Goal: Task Accomplishment & Management: Use online tool/utility

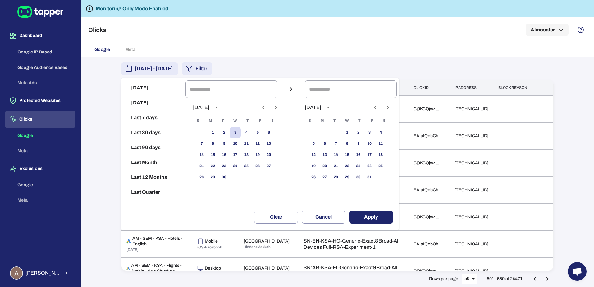
scroll to position [851, 0]
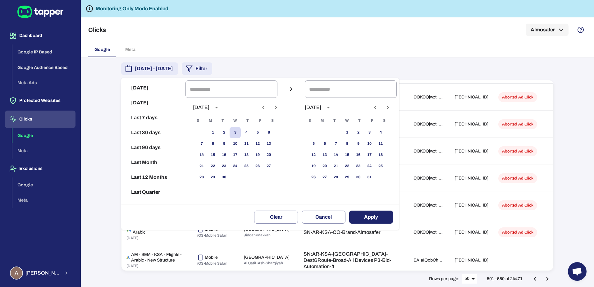
click at [149, 92] on button "[DATE]" at bounding box center [153, 87] width 59 height 15
type input "**********"
click at [383, 216] on button "Apply" at bounding box center [371, 216] width 44 height 13
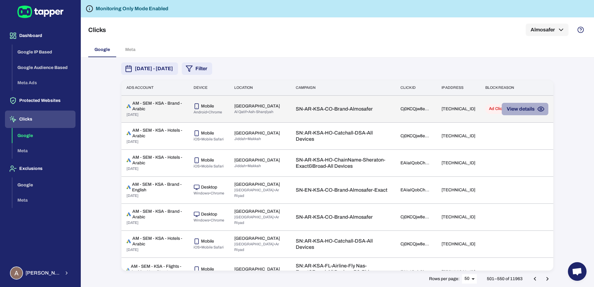
click at [523, 109] on button "View details" at bounding box center [524, 109] width 47 height 12
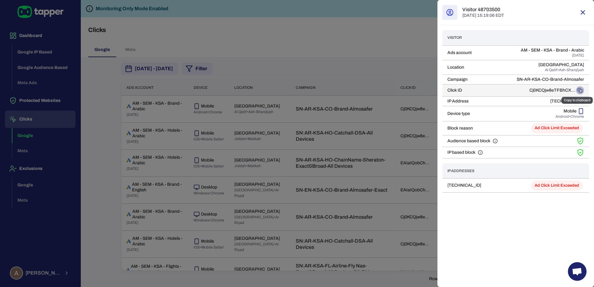
click at [580, 90] on icon "Copy to clipboard" at bounding box center [579, 90] width 5 height 5
click at [313, 64] on div at bounding box center [297, 143] width 594 height 287
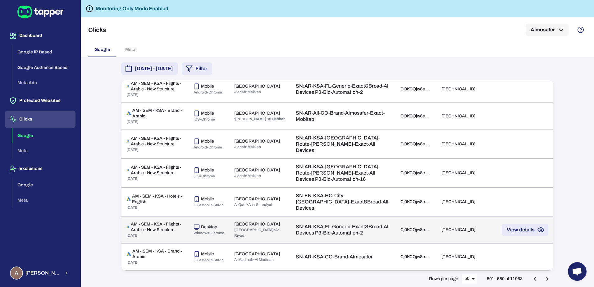
scroll to position [1290, 0]
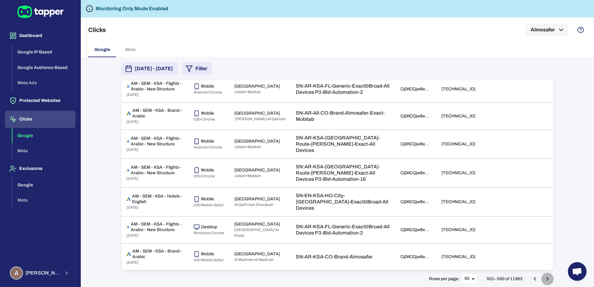
click at [548, 279] on icon "Go to next page" at bounding box center [547, 279] width 2 height 4
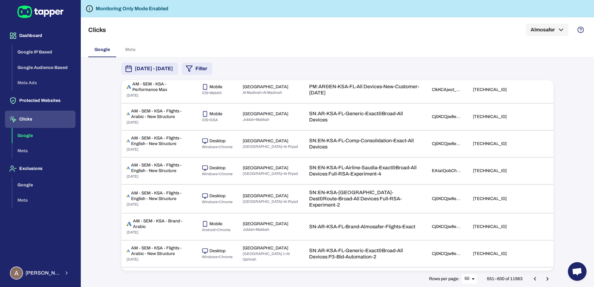
scroll to position [1221, 0]
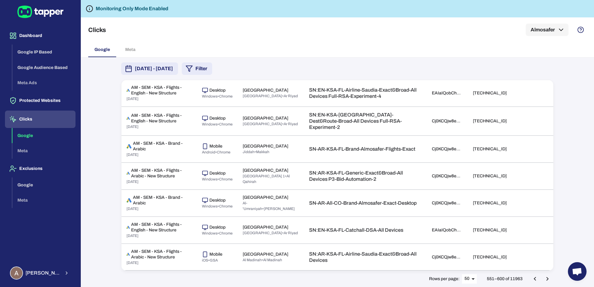
click at [553, 278] on button "Go to next page" at bounding box center [547, 279] width 12 height 12
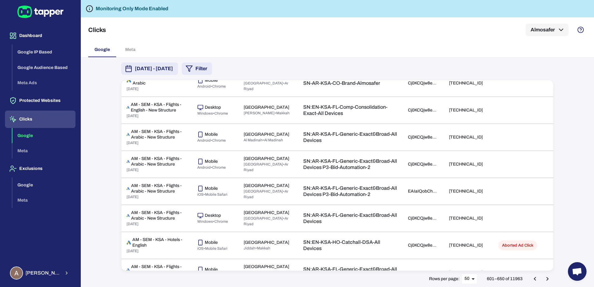
scroll to position [514, 0]
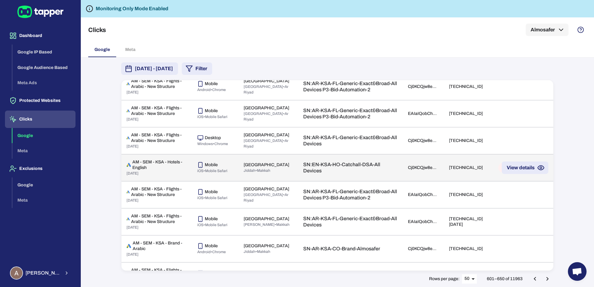
click at [477, 181] on td "[TECHNICAL_ID]" at bounding box center [468, 167] width 49 height 27
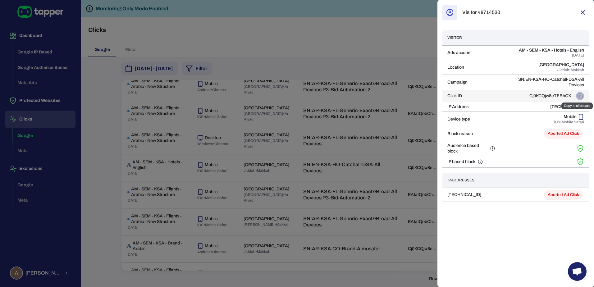
click at [581, 94] on icon "Copy to clipboard" at bounding box center [579, 95] width 5 height 5
click at [348, 40] on div at bounding box center [297, 143] width 594 height 287
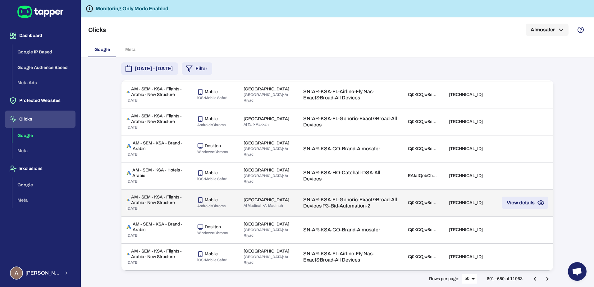
scroll to position [1231, 0]
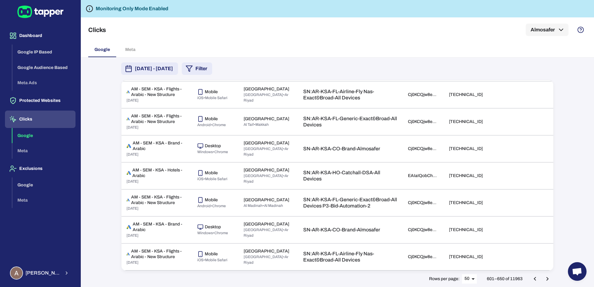
click at [547, 277] on icon "Go to next page" at bounding box center [546, 278] width 7 height 7
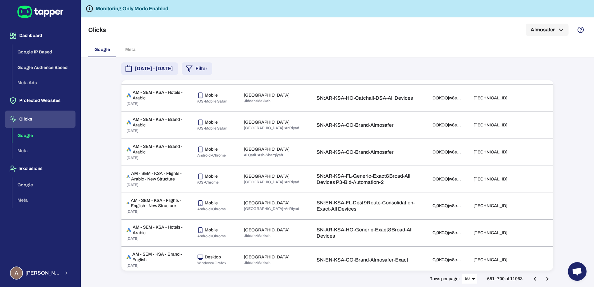
scroll to position [1220, 0]
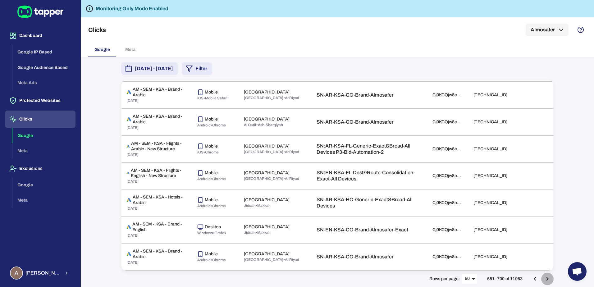
click at [551, 279] on button "Go to next page" at bounding box center [547, 279] width 12 height 12
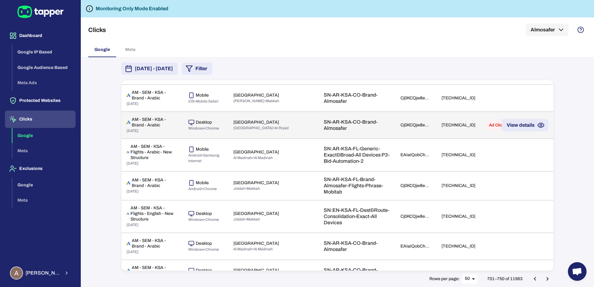
scroll to position [270, 0]
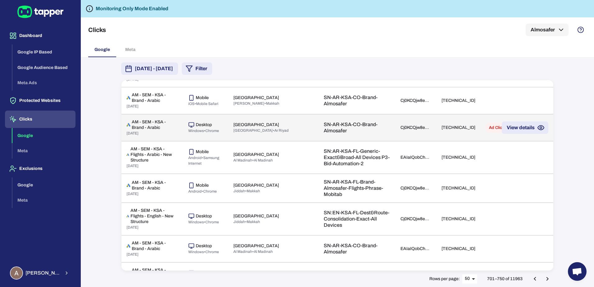
click at [436, 141] on td "[TECHNICAL_ID]" at bounding box center [458, 127] width 44 height 27
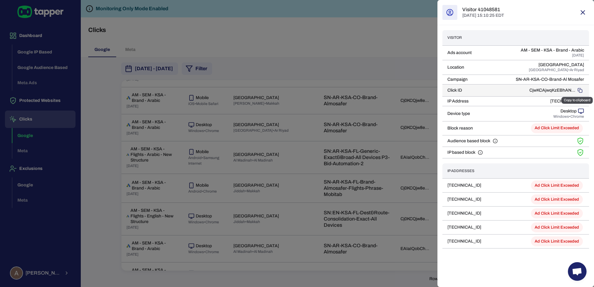
click at [580, 91] on icon "Copy to clipboard" at bounding box center [579, 90] width 5 height 5
click at [389, 84] on div at bounding box center [297, 143] width 594 height 287
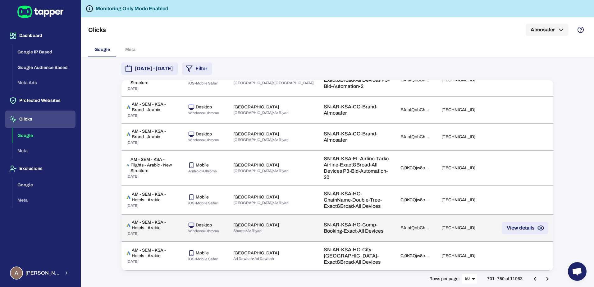
scroll to position [1325, 0]
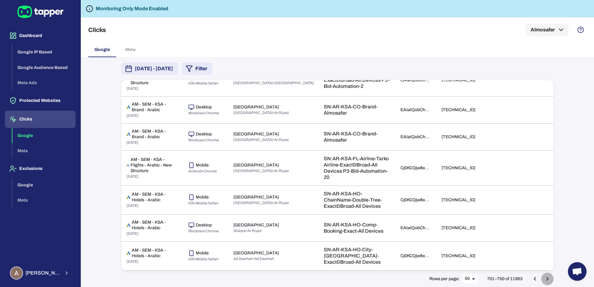
click at [548, 278] on icon "Go to next page" at bounding box center [546, 278] width 7 height 7
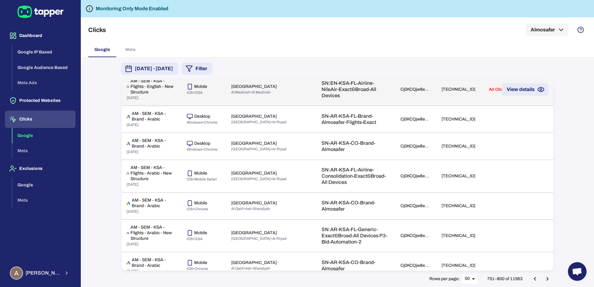
scroll to position [721, 0]
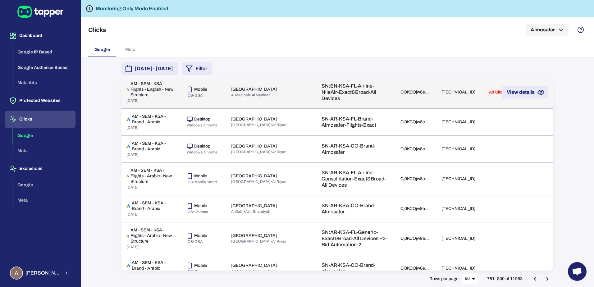
click at [436, 109] on td "[TECHNICAL_ID]" at bounding box center [458, 92] width 44 height 33
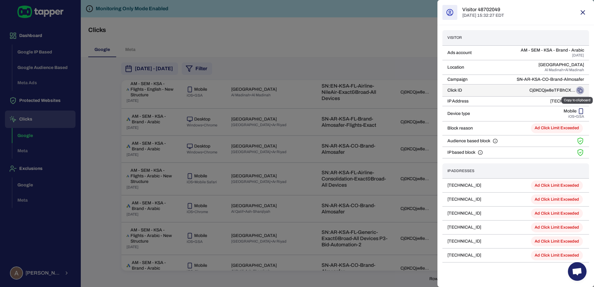
click at [580, 90] on icon "Copy to clipboard" at bounding box center [579, 90] width 5 height 5
click at [346, 57] on div at bounding box center [297, 143] width 594 height 287
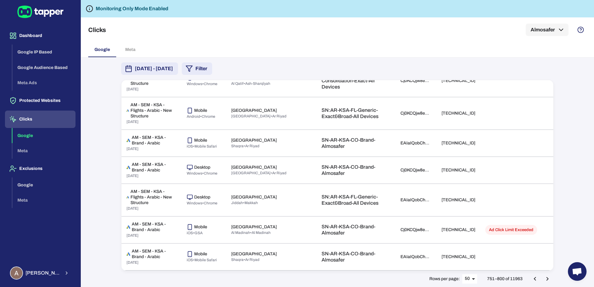
scroll to position [1438, 0]
click at [550, 279] on icon "Go to next page" at bounding box center [546, 278] width 7 height 7
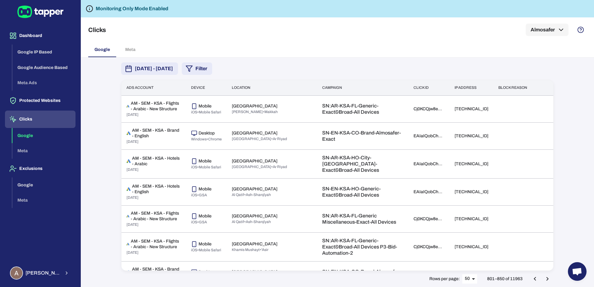
click at [549, 279] on icon "Go to next page" at bounding box center [546, 278] width 7 height 7
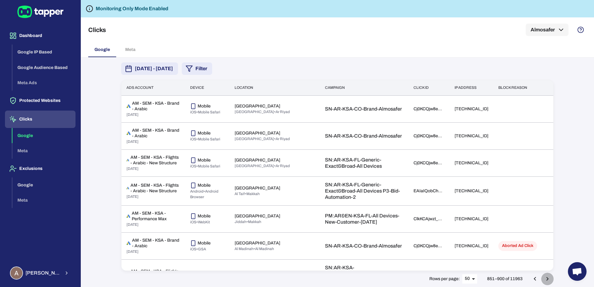
click at [549, 279] on icon "Go to next page" at bounding box center [546, 278] width 7 height 7
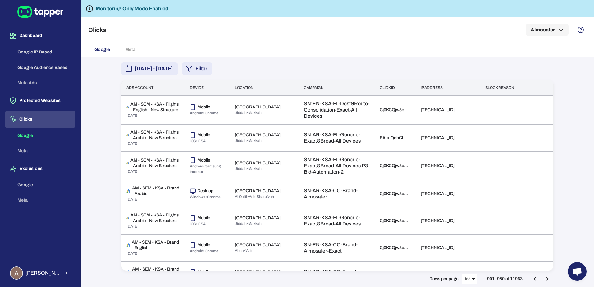
click at [577, 146] on div "[DATE] - [DATE] Filter Ads account Device Location Campaign Click id IP address…" at bounding box center [337, 171] width 513 height 229
click at [544, 281] on icon "Go to next page" at bounding box center [546, 278] width 7 height 7
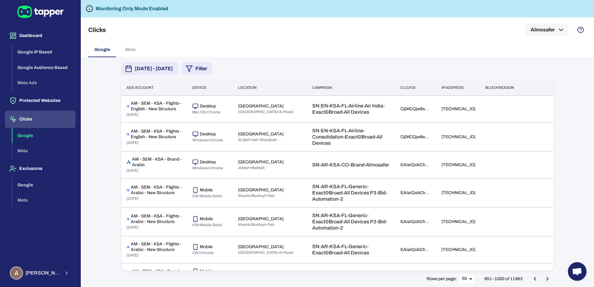
click at [544, 281] on icon "Go to next page" at bounding box center [546, 278] width 7 height 7
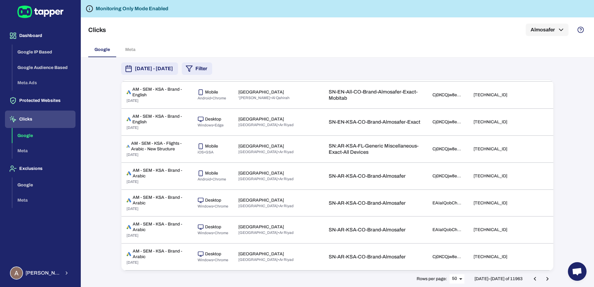
scroll to position [1211, 0]
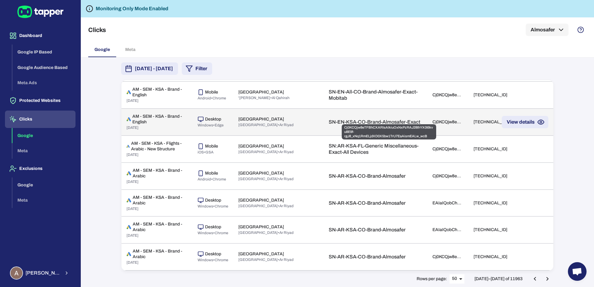
click at [432, 119] on div "Cj0KCQjw8eTFBhCXARIsAIkiuOxNxPzRAJ28thYX0t6kvu8E9f-rgJ8_xNq1RmELjdXD0X5bw1TrU7E…" at bounding box center [447, 122] width 31 height 6
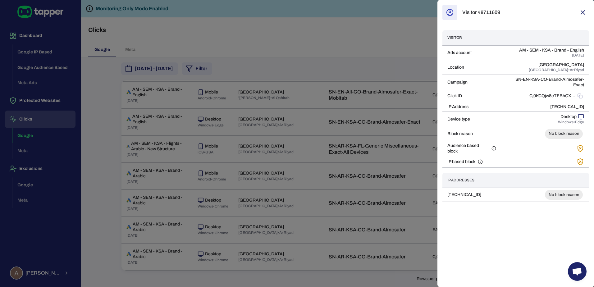
click at [405, 65] on div at bounding box center [297, 143] width 594 height 287
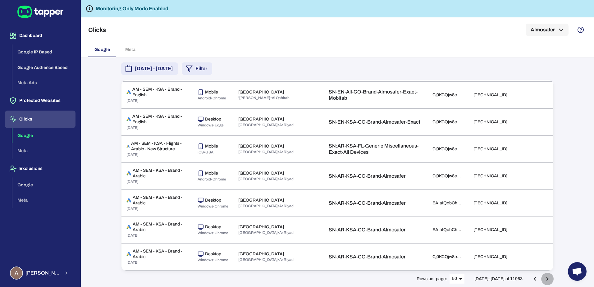
click at [549, 281] on icon "Go to next page" at bounding box center [546, 278] width 7 height 7
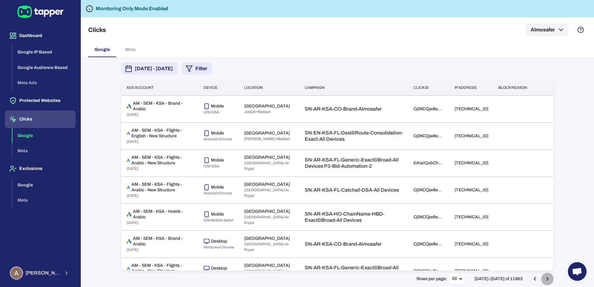
click at [548, 281] on icon "Go to next page" at bounding box center [546, 278] width 7 height 7
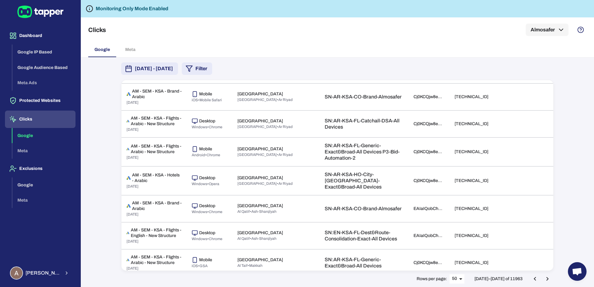
scroll to position [1222, 0]
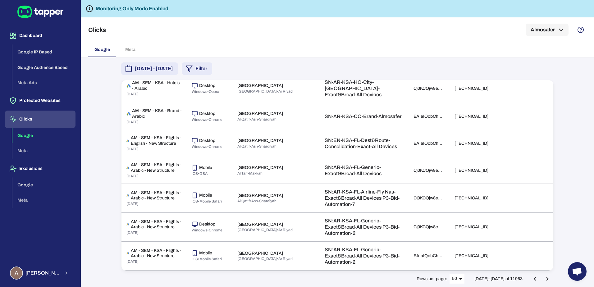
click at [548, 276] on icon "Go to next page" at bounding box center [546, 278] width 7 height 7
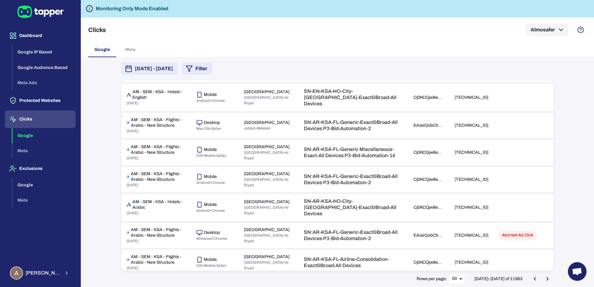
scroll to position [1210, 0]
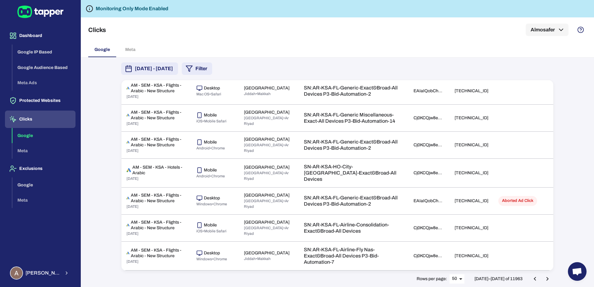
click at [544, 273] on div at bounding box center [540, 279] width 25 height 12
click at [545, 279] on icon "Go to next page" at bounding box center [546, 278] width 7 height 7
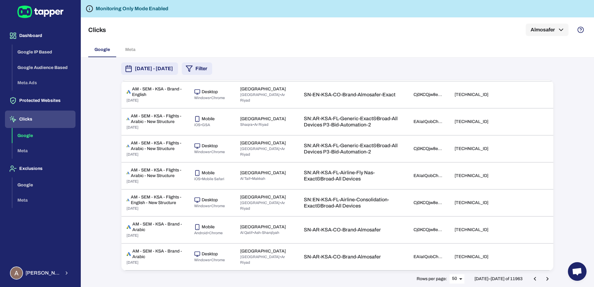
scroll to position [1226, 0]
click at [550, 280] on icon "Go to next page" at bounding box center [546, 278] width 7 height 7
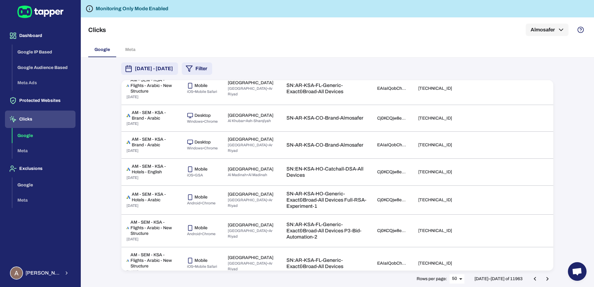
scroll to position [1379, 0]
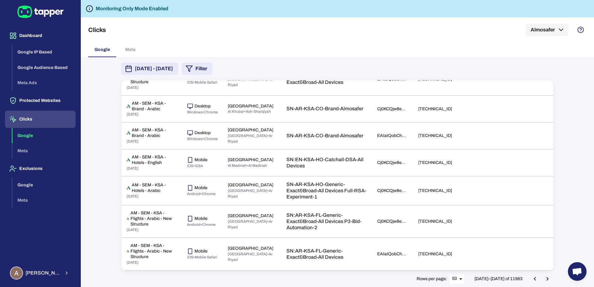
click at [548, 280] on icon "Go to next page" at bounding box center [546, 278] width 7 height 7
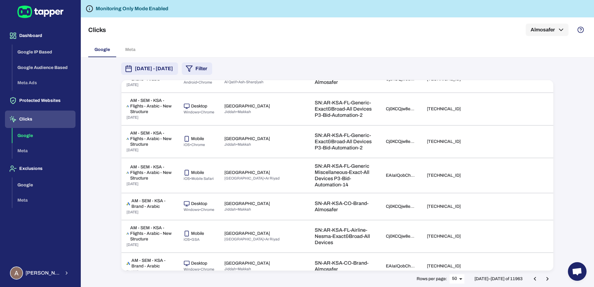
scroll to position [1374, 0]
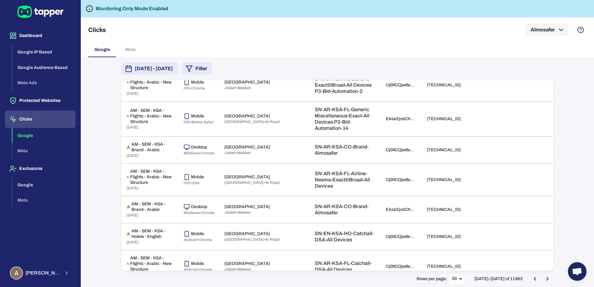
click at [548, 281] on icon "Go to next page" at bounding box center [546, 278] width 7 height 7
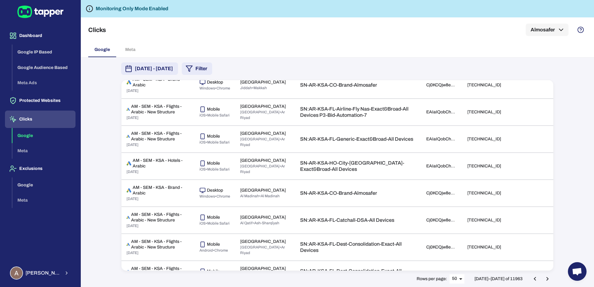
scroll to position [1233, 0]
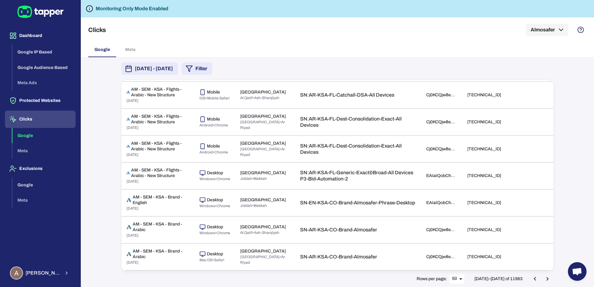
click at [548, 281] on icon "Go to next page" at bounding box center [546, 278] width 7 height 7
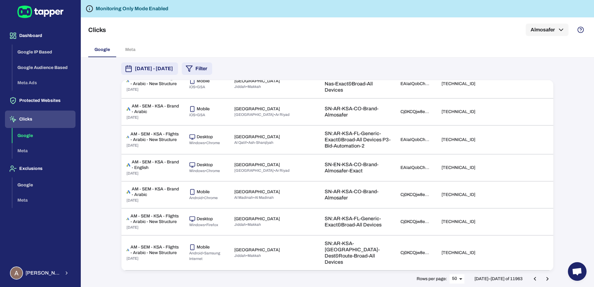
scroll to position [1342, 0]
click at [545, 277] on icon "Go to next page" at bounding box center [546, 278] width 7 height 7
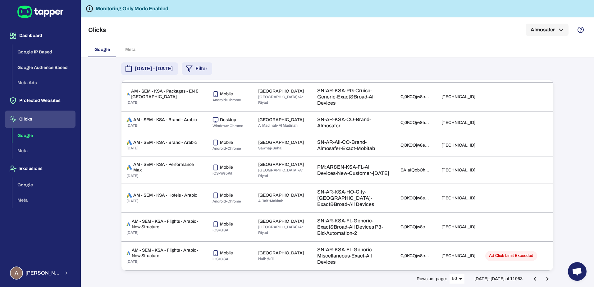
scroll to position [1358, 0]
click at [548, 280] on icon "Go to next page" at bounding box center [546, 278] width 7 height 7
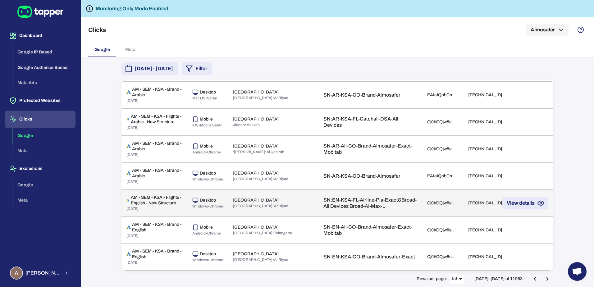
scroll to position [1211, 0]
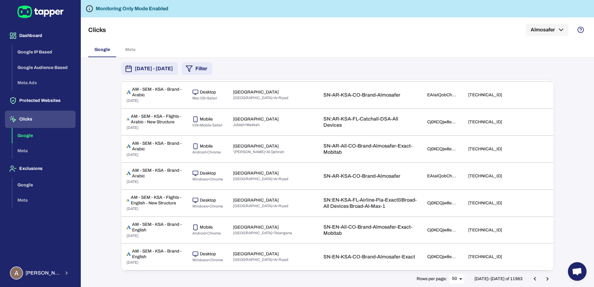
click at [548, 275] on button "Go to next page" at bounding box center [547, 279] width 12 height 12
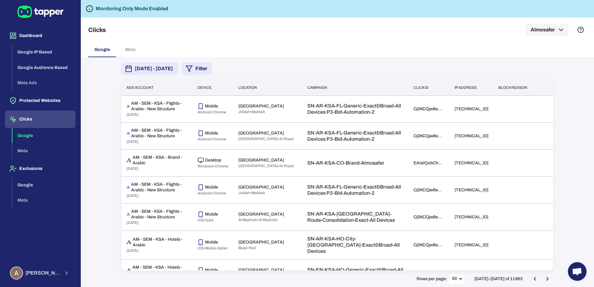
click at [548, 276] on icon "Go to next page" at bounding box center [546, 278] width 7 height 7
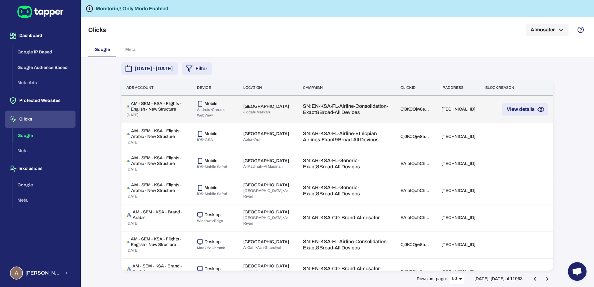
click at [400, 111] on div "Cj0KCQjw8eTFBhCXARIsAIkiuOyn0hAIhFyYph4KQIVeMTZ9qb-zT1f-QkIllHUoh8L_QgGk1Pb8x3c…" at bounding box center [415, 109] width 31 height 6
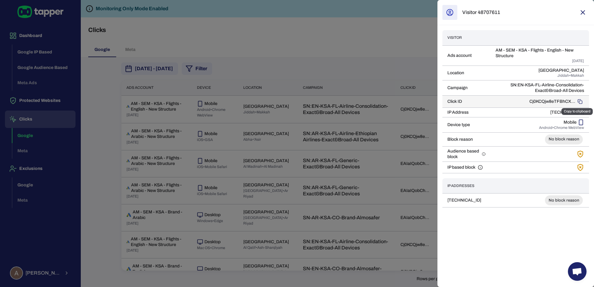
click at [578, 100] on icon "Copy to clipboard" at bounding box center [579, 101] width 5 height 5
click at [344, 35] on div at bounding box center [297, 143] width 594 height 287
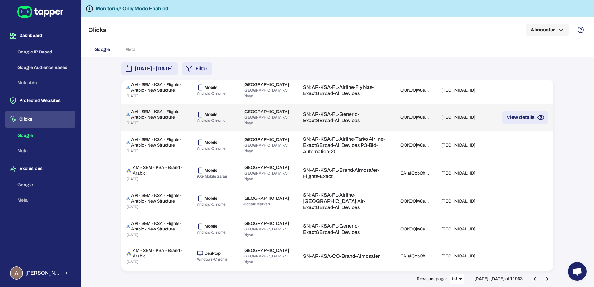
scroll to position [373, 0]
click at [395, 130] on td "Cj0KCQjw8eTFBhCXARIsAIkiuOzFUFcs3xGsBeUHgb8xOH7iY0oklAj66qcM_E-FZKPf85lK6AUH8K4…" at bounding box center [415, 116] width 41 height 27
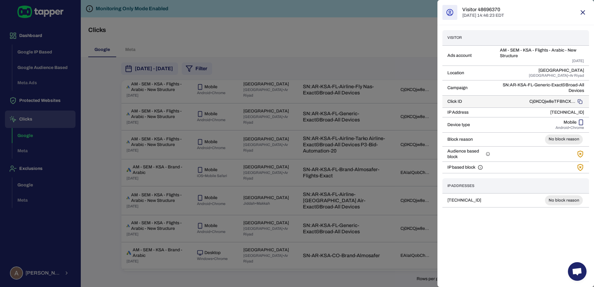
click at [453, 101] on td "Click ID" at bounding box center [468, 101] width 52 height 12
click at [373, 189] on div at bounding box center [297, 143] width 594 height 287
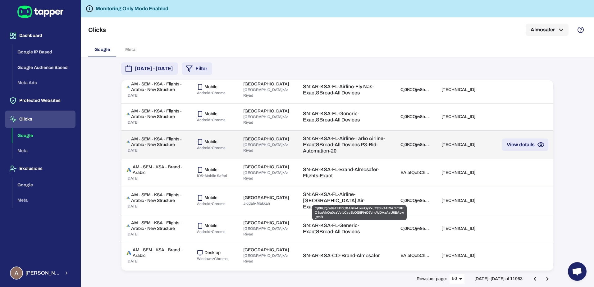
click at [400, 147] on div "Cj0KCQjw8eTFBhCXARIsAIkiuOy2xJ73xcv41RbzGn2lRQ3pgVkQq0szVyfJCsy8bOS9Fi4Q7yhuWDA…" at bounding box center [415, 145] width 31 height 6
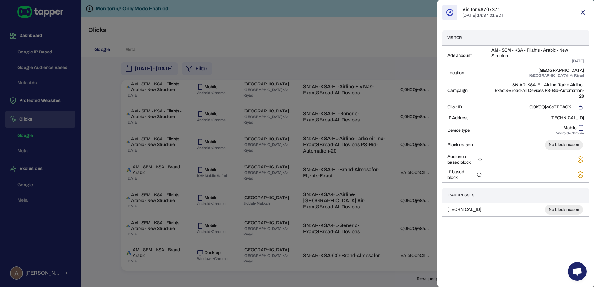
click at [290, 159] on div at bounding box center [297, 143] width 594 height 287
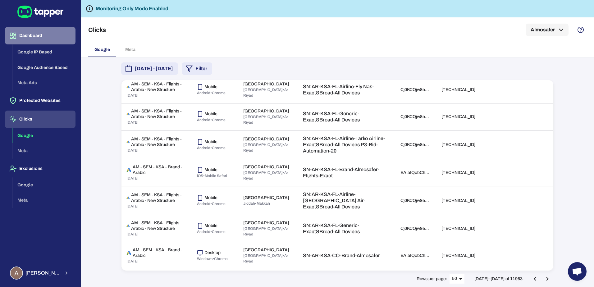
click at [35, 35] on button "Dashboard" at bounding box center [40, 35] width 70 height 17
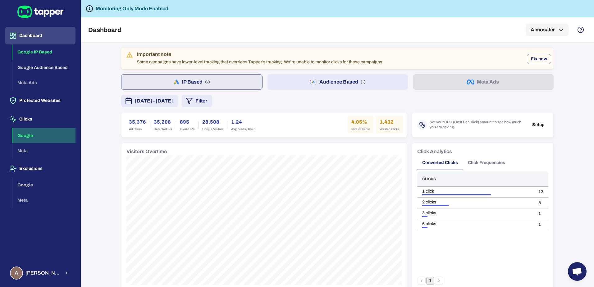
click at [39, 134] on button "Google" at bounding box center [43, 136] width 63 height 16
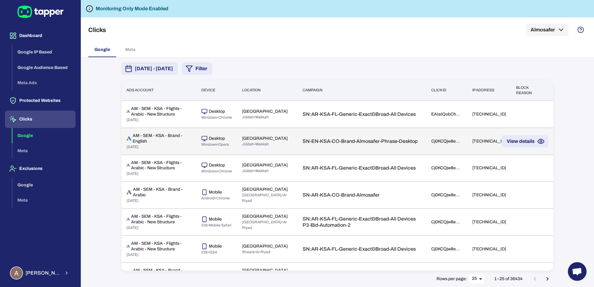
click at [426, 148] on td "Cj0KCQjw8eTFBhCXARIsAIkiuOx2yx2weoBm8vVUB7MiUAAYymY8zmm2fKNuQ2GeMupSrBUOxeN7fv0…" at bounding box center [446, 141] width 41 height 27
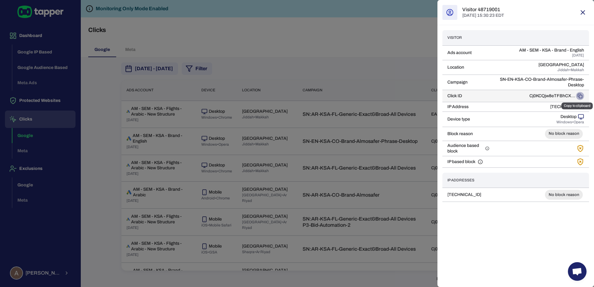
click at [583, 98] on button "Copy to clipboard" at bounding box center [580, 96] width 8 height 8
click at [367, 56] on div at bounding box center [297, 143] width 594 height 287
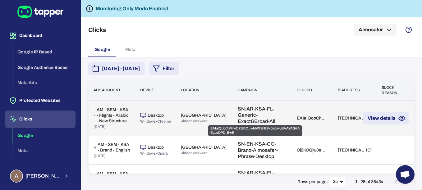
click at [296, 117] on div "EAIaIQobChMIwO7S3IC_jwMVX9hEBx0a0iwuEAAYASAAEgJsDPD_BwE" at bounding box center [311, 118] width 31 height 6
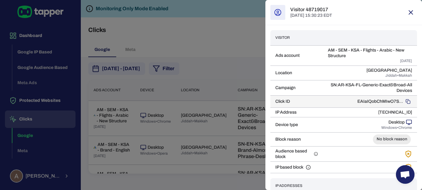
click at [405, 102] on icon "Copy to clipboard" at bounding box center [407, 101] width 5 height 5
